Goal: Communication & Community: Answer question/provide support

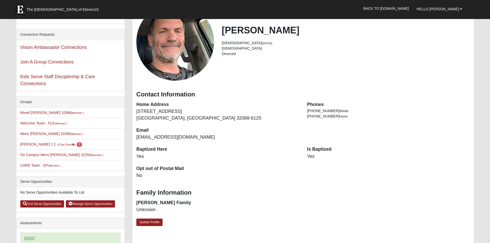
scroll to position [51, 0]
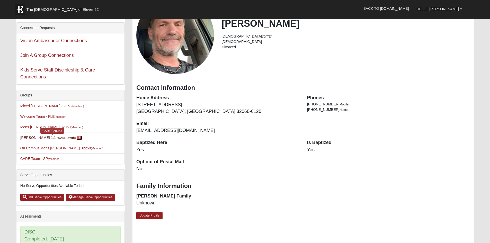
click at [35, 140] on link "Blain Moos 1:1 - (Care Giver ) 7" at bounding box center [51, 137] width 62 height 4
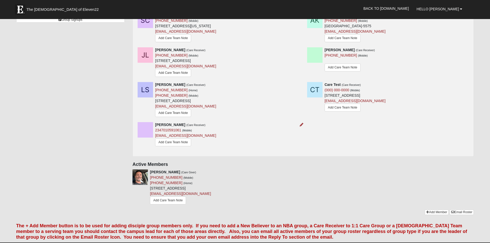
scroll to position [77, 0]
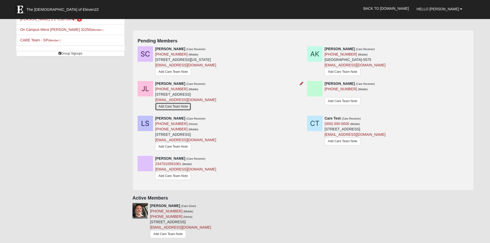
click at [174, 111] on link "Add Care Team Note" at bounding box center [173, 107] width 36 height 8
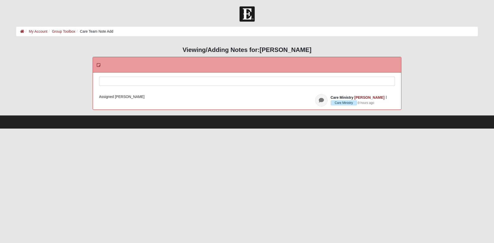
click at [127, 82] on div at bounding box center [246, 88] width 295 height 23
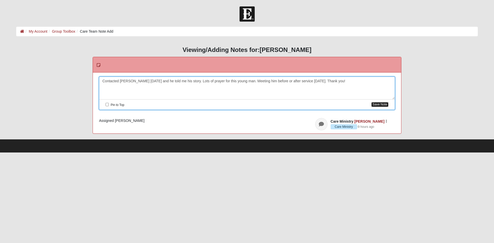
click at [372, 105] on button "Save Note" at bounding box center [379, 104] width 17 height 5
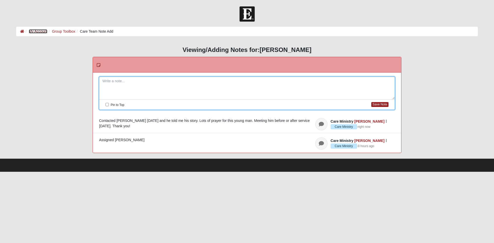
click at [36, 31] on link "My Account" at bounding box center [38, 31] width 19 height 4
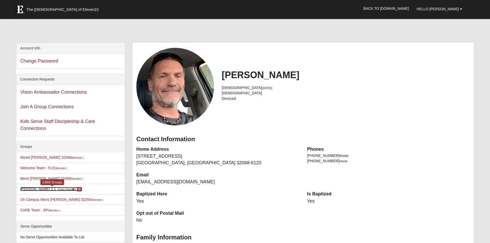
click at [36, 191] on link "Blain Moos 1:1 - (Care Giver ) 7" at bounding box center [51, 189] width 62 height 4
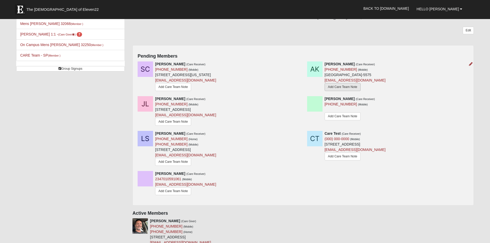
scroll to position [77, 0]
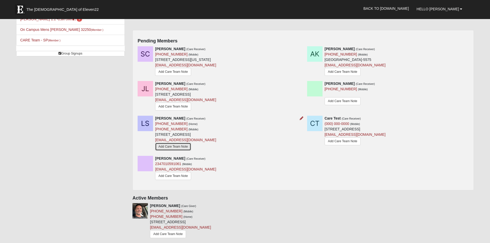
click at [185, 151] on link "Add Care Team Note" at bounding box center [173, 147] width 36 height 8
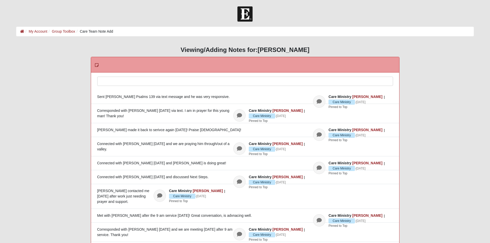
click at [146, 85] on div at bounding box center [244, 88] width 295 height 23
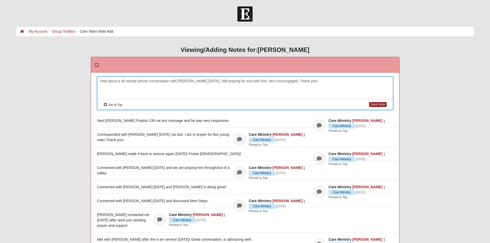
click at [104, 105] on input "Pin to Top" at bounding box center [105, 104] width 3 height 3
click at [372, 106] on button "Save Note" at bounding box center [377, 104] width 17 height 5
checkbox input "false"
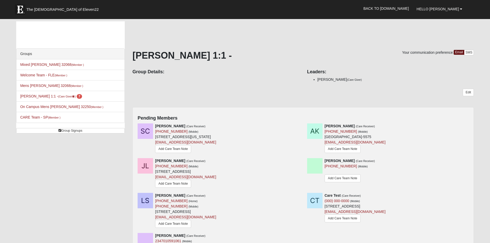
scroll to position [77, 0]
